Goal: Register for event/course

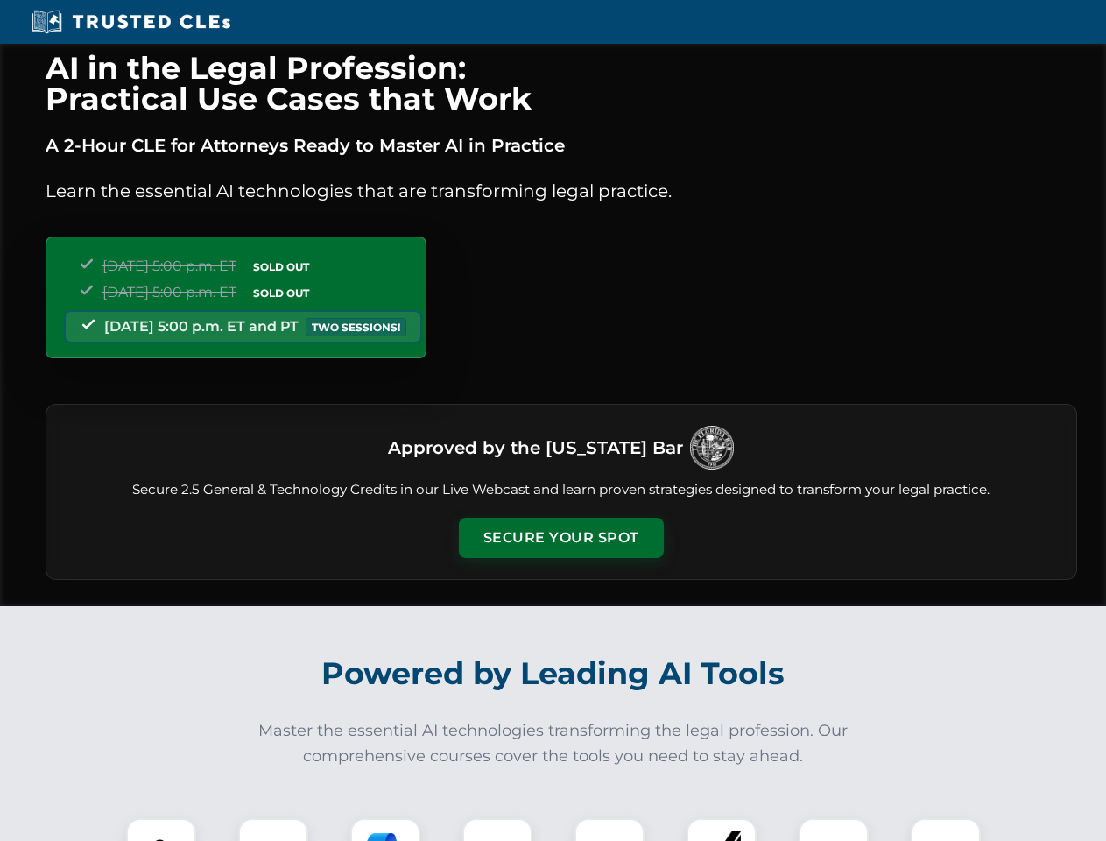
click at [561, 538] on button "Secure Your Spot" at bounding box center [561, 538] width 205 height 40
click at [161, 829] on img at bounding box center [161, 853] width 51 height 51
click at [273, 829] on div at bounding box center [273, 853] width 70 height 70
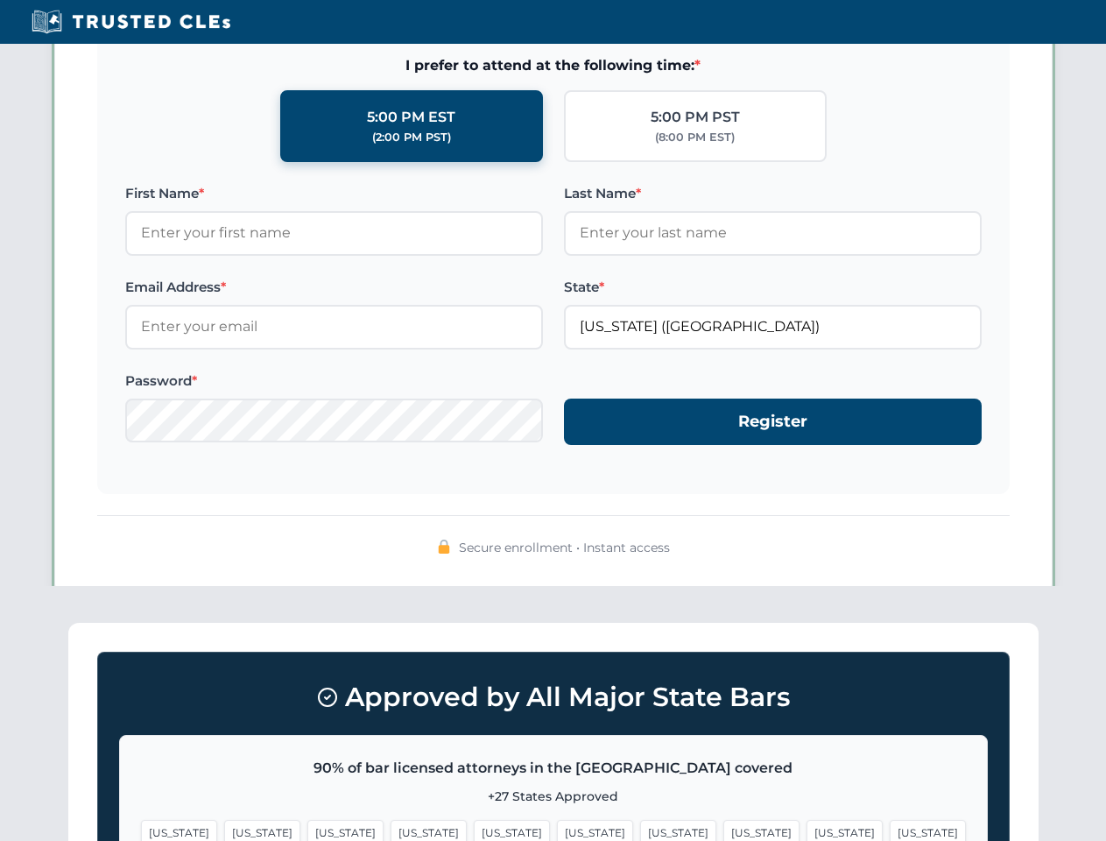
click at [807, 829] on span "[US_STATE]" at bounding box center [845, 832] width 76 height 25
